Goal: Transaction & Acquisition: Purchase product/service

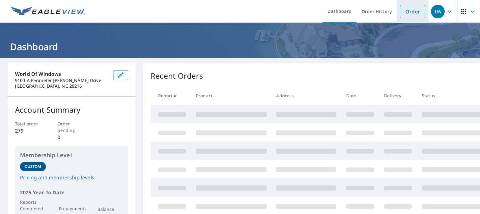
click at [408, 12] on link "Order" at bounding box center [412, 11] width 25 height 13
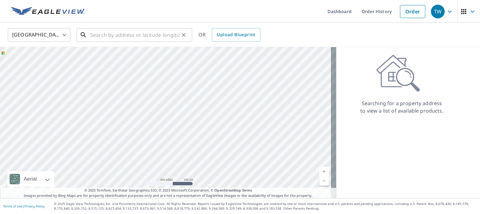
click at [109, 38] on input "text" at bounding box center [134, 34] width 89 height 17
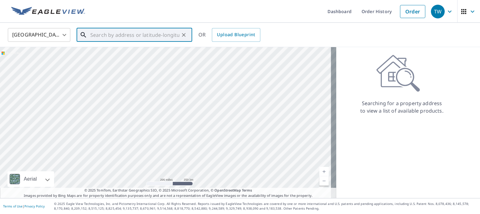
paste input "[STREET_ADDRESS]"
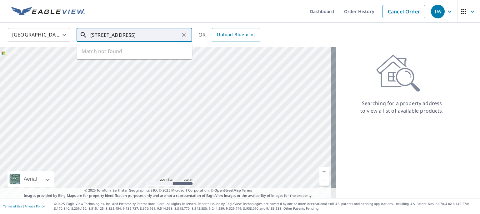
scroll to position [0, 1]
click at [121, 57] on p "[GEOGRAPHIC_DATA]" at bounding box center [138, 60] width 98 height 6
type input "[STREET_ADDRESS]"
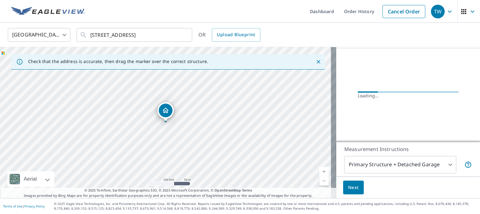
scroll to position [51, 0]
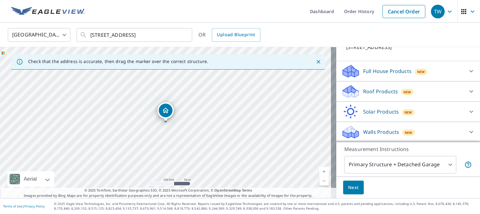
click at [379, 130] on p "Walls Products" at bounding box center [381, 131] width 36 height 7
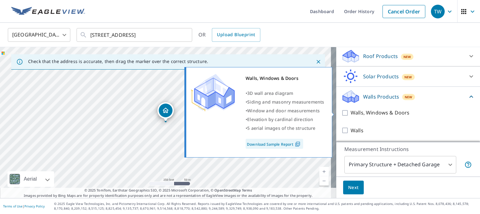
click at [341, 112] on input "Walls, Windows & Doors" at bounding box center [345, 112] width 9 height 7
checkbox input "true"
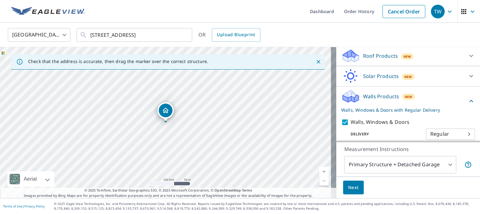
scroll to position [110, 0]
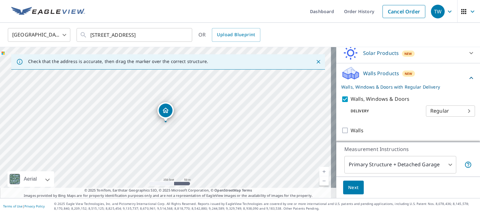
click at [353, 189] on span "Next" at bounding box center [353, 188] width 11 height 8
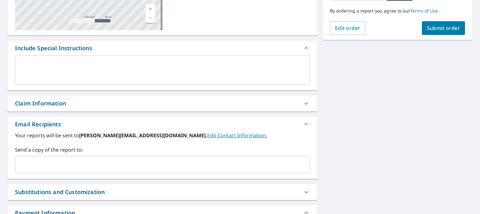
scroll to position [162, 0]
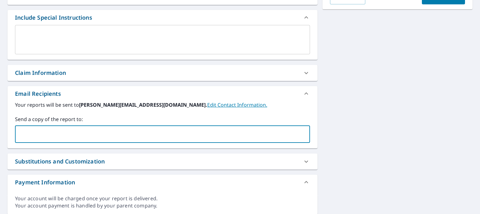
click at [98, 133] on input "text" at bounding box center [158, 134] width 280 height 12
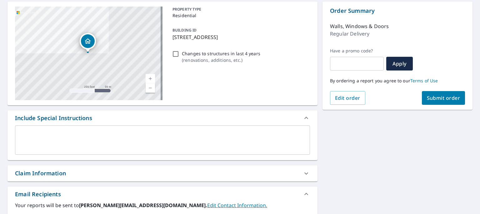
scroll to position [0, 0]
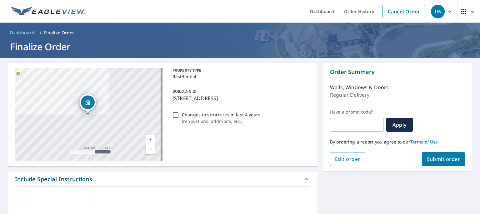
type input "[EMAIL_ADDRESS][DOMAIN_NAME]"
click at [439, 158] on span "Submit order" at bounding box center [443, 159] width 33 height 7
